Goal: Find specific page/section

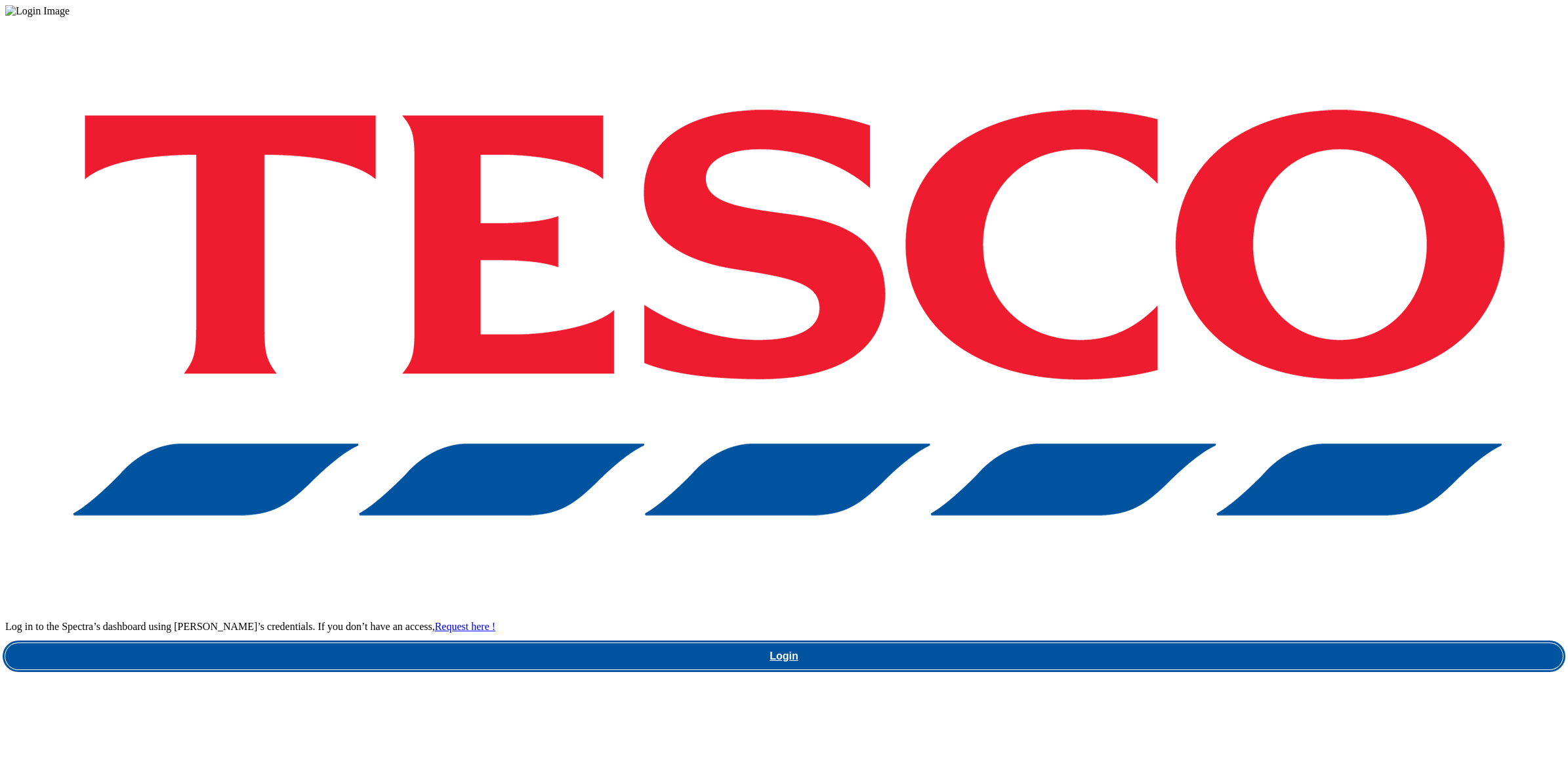
click at [1196, 643] on link "Login" at bounding box center [784, 656] width 1558 height 26
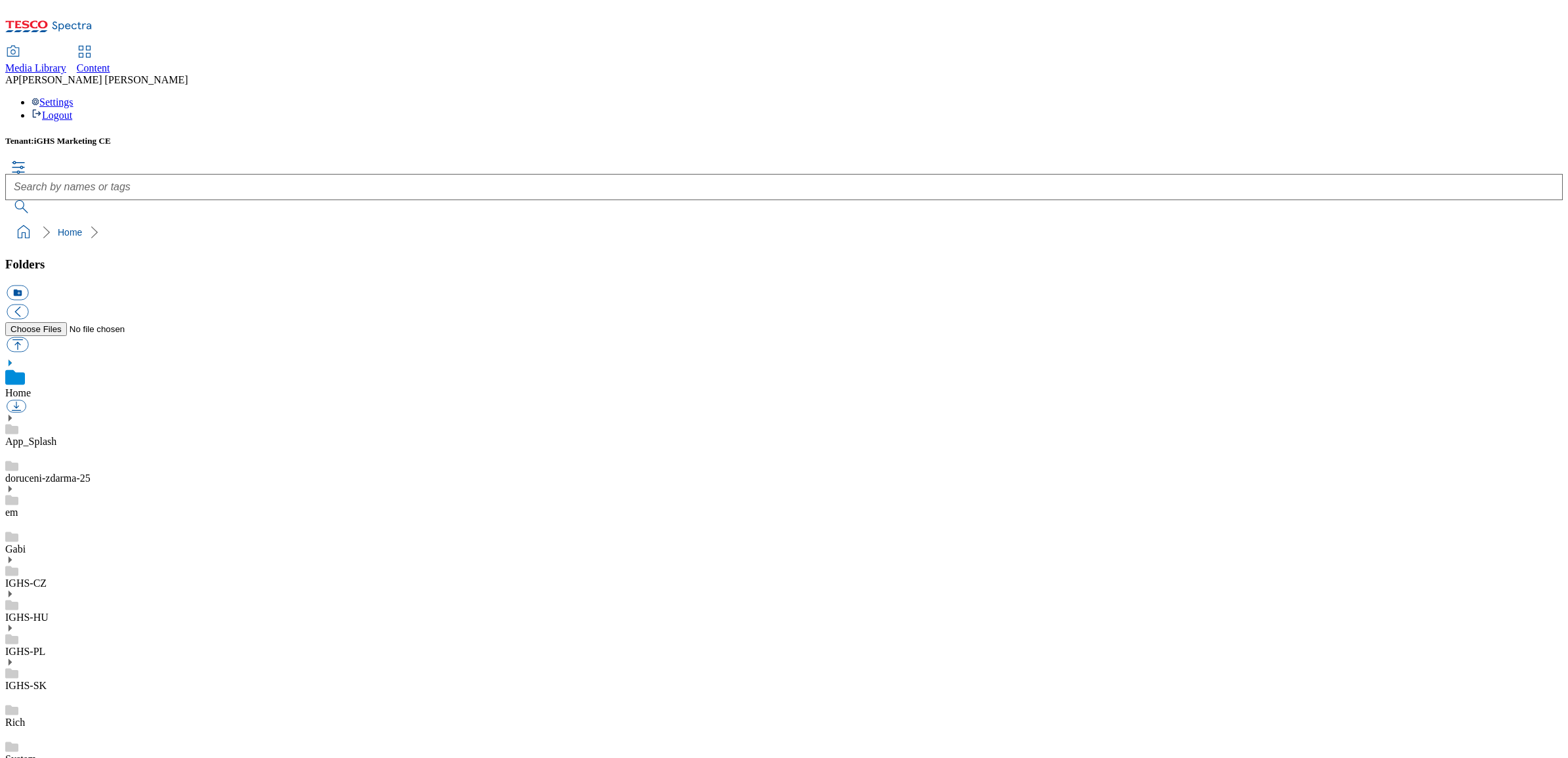
click at [14, 555] on icon at bounding box center [10, 560] width 9 height 9
click at [146, 555] on div "IGHS-CZ" at bounding box center [784, 572] width 1558 height 34
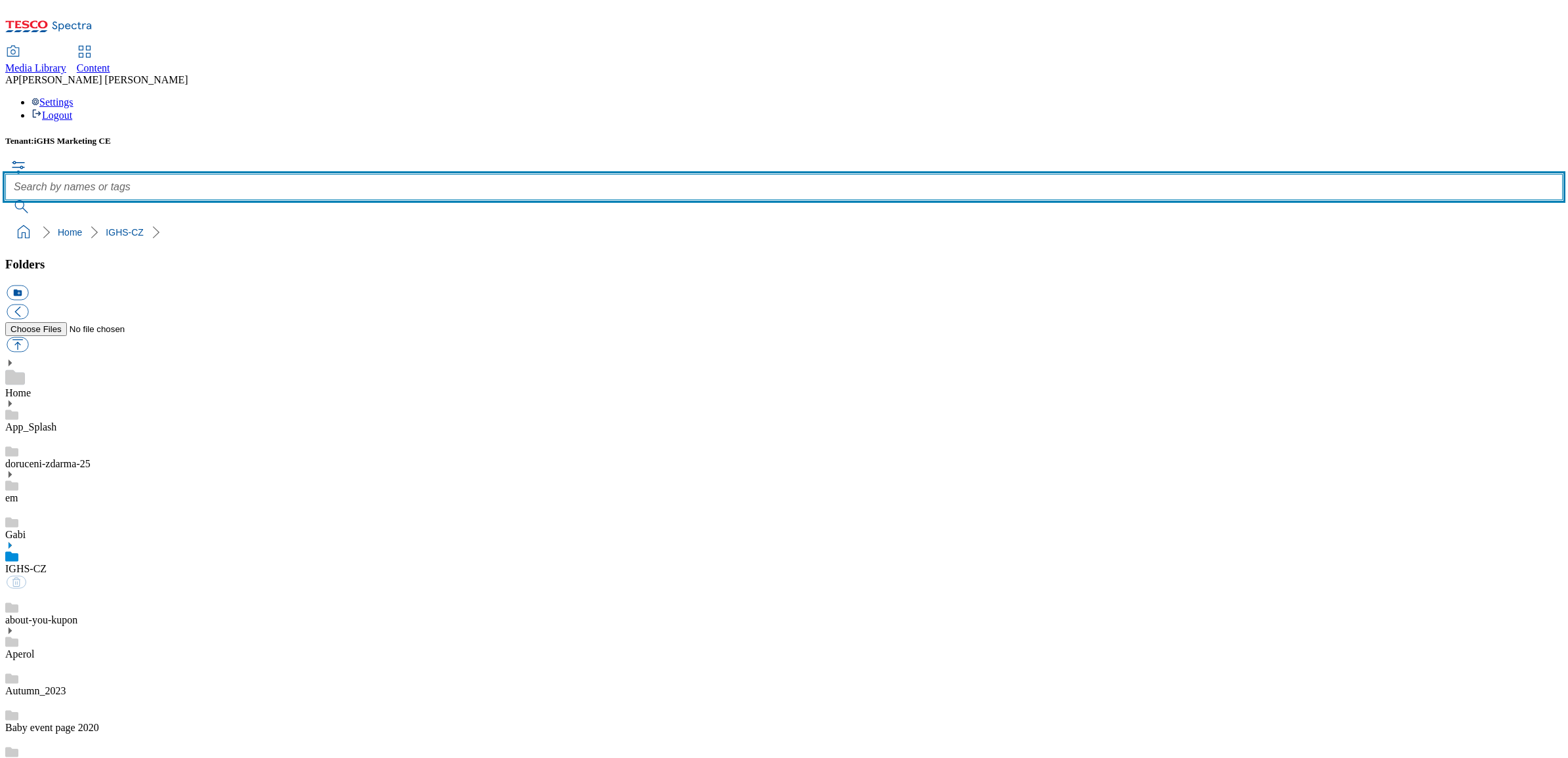
click at [658, 174] on input "text" at bounding box center [784, 187] width 1558 height 26
type input "lpg"
click at [5, 200] on button "submit" at bounding box center [22, 206] width 34 height 13
